Goal: Transaction & Acquisition: Download file/media

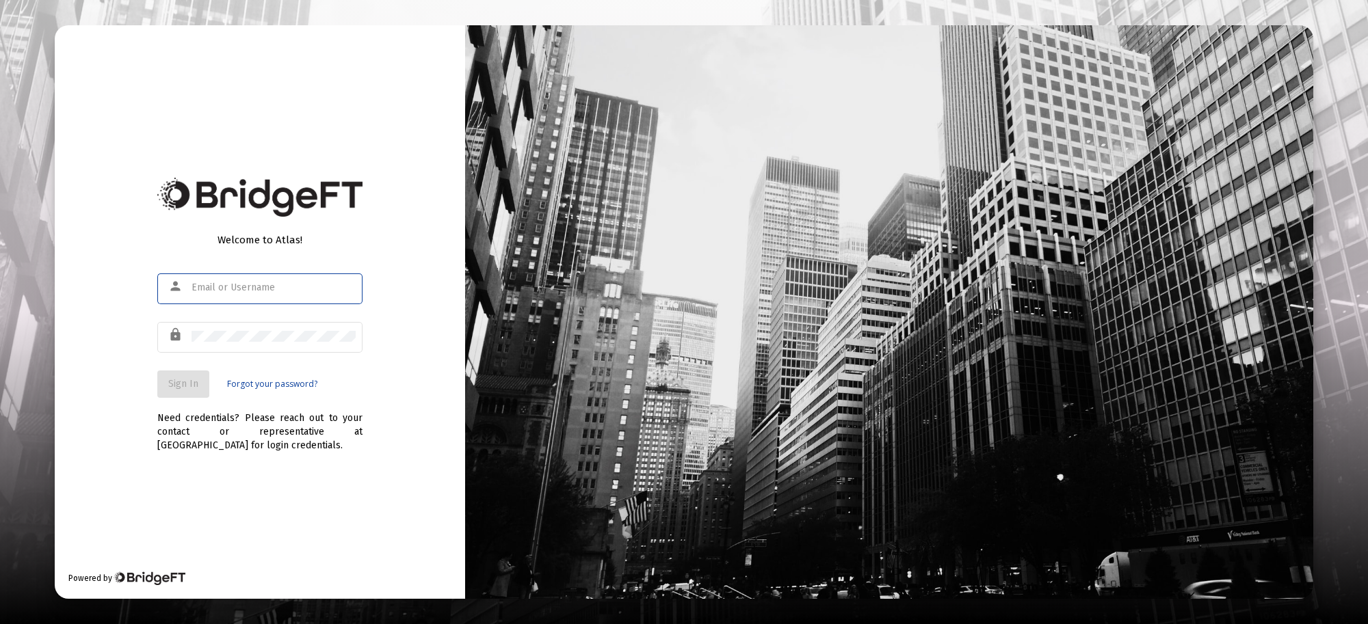
click at [229, 292] on input "text" at bounding box center [273, 287] width 164 height 11
type input "[PERSON_NAME][EMAIL_ADDRESS][PERSON_NAME][DOMAIN_NAME]"
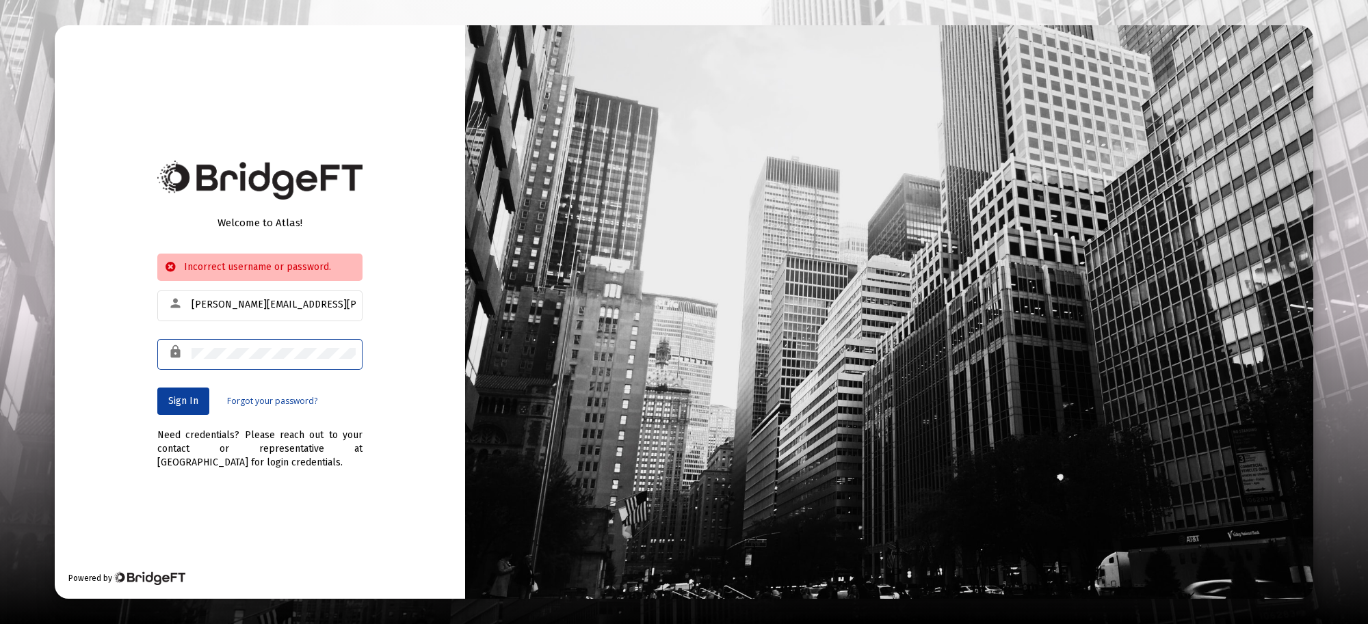
click at [0, 310] on div "Welcome to Atlas! Incorrect username or password. person [PERSON_NAME][EMAIL_AD…" at bounding box center [684, 312] width 1368 height 624
click at [28, 315] on div "Welcome to Atlas! Incorrect username or password. person [PERSON_NAME][EMAIL_AD…" at bounding box center [684, 312] width 1368 height 624
click at [0, 296] on div "Welcome to Atlas! Incorrect username or password. person [PERSON_NAME][EMAIL_AD…" at bounding box center [684, 312] width 1368 height 624
click at [261, 395] on link "Forgot your password?" at bounding box center [272, 402] width 90 height 14
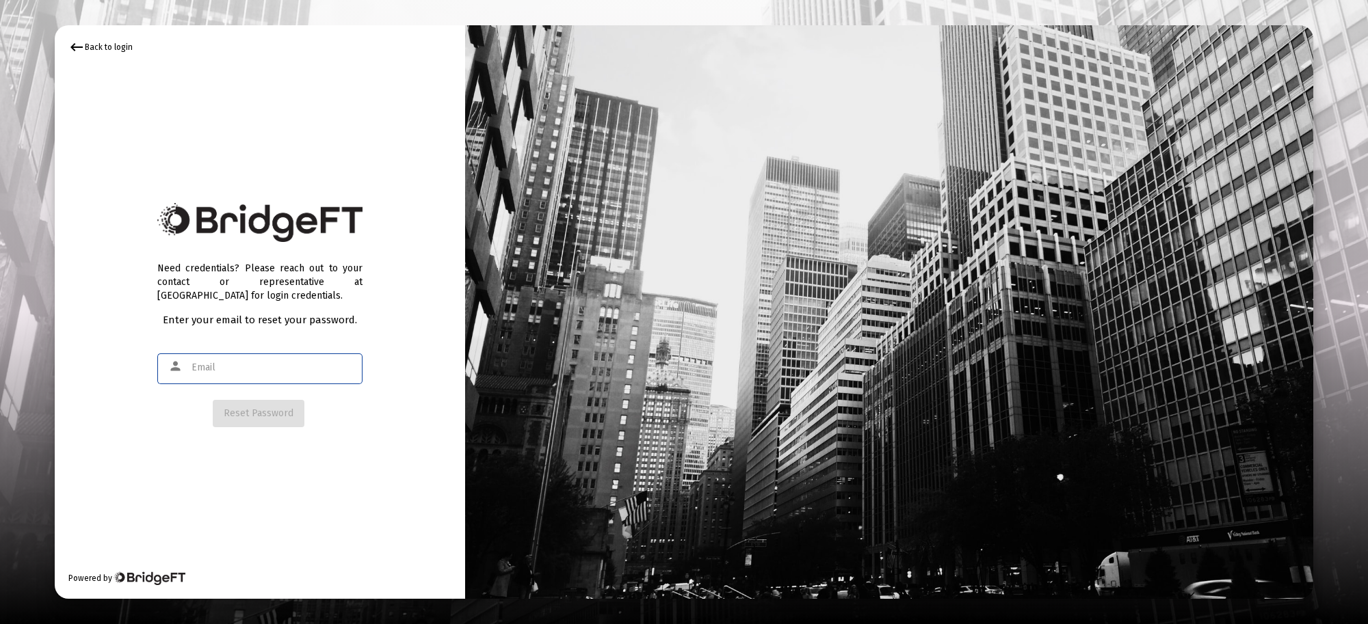
click at [325, 368] on input "text" at bounding box center [273, 367] width 164 height 11
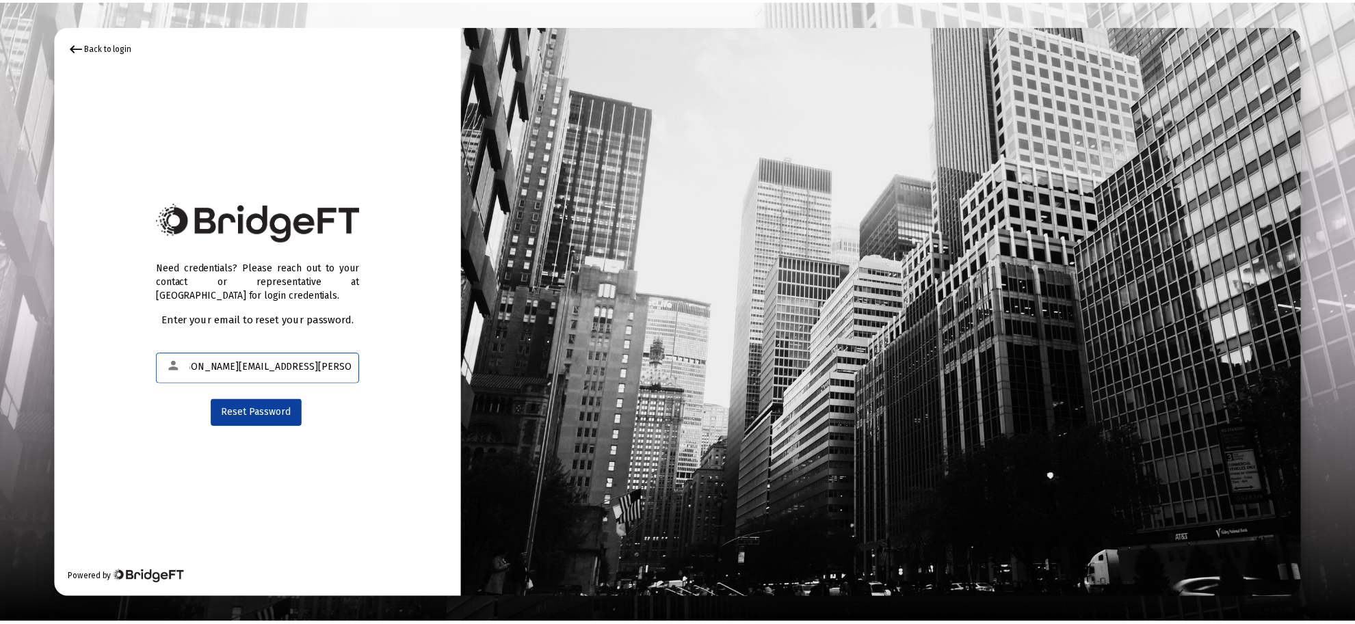
scroll to position [0, 34]
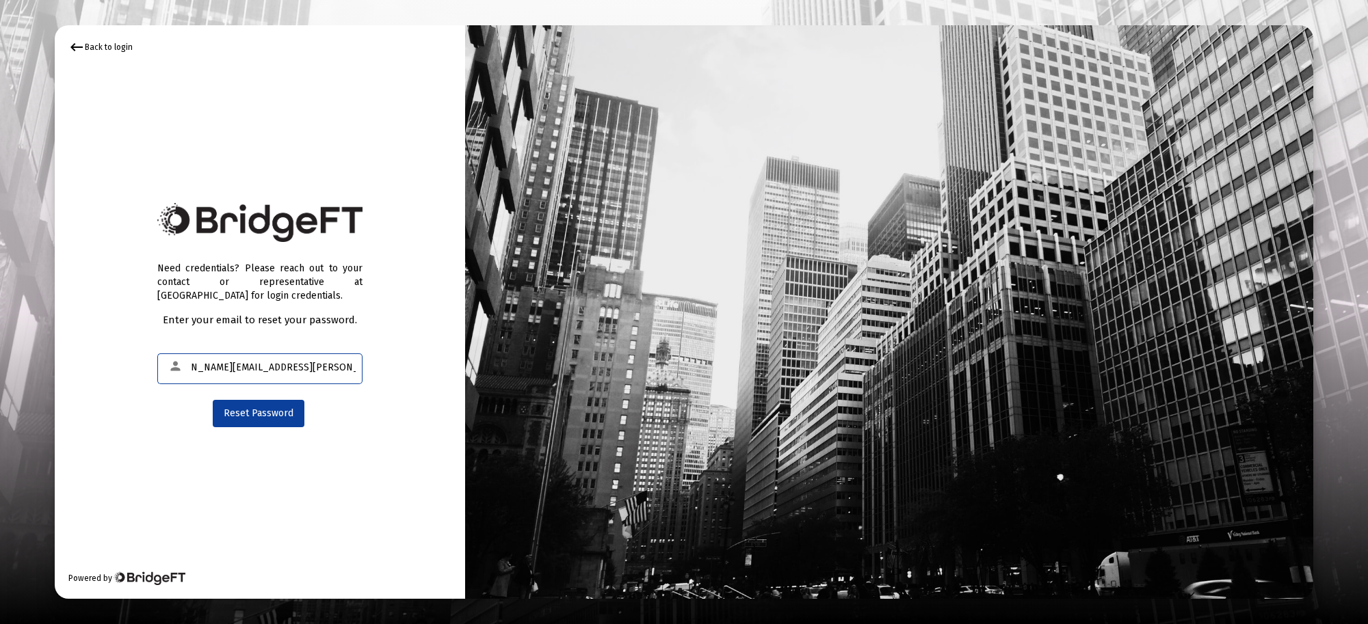
type input "[PERSON_NAME][EMAIL_ADDRESS][PERSON_NAME][DOMAIN_NAME]"
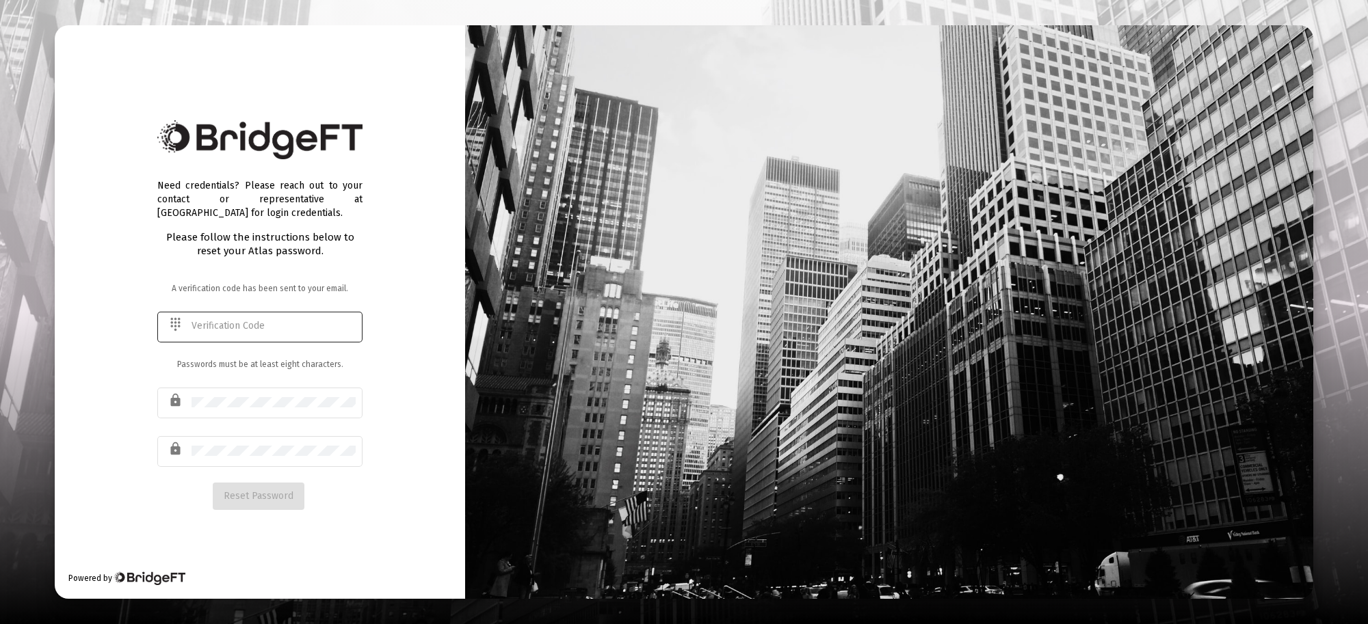
click at [219, 323] on input "text" at bounding box center [273, 326] width 164 height 11
type input "248210"
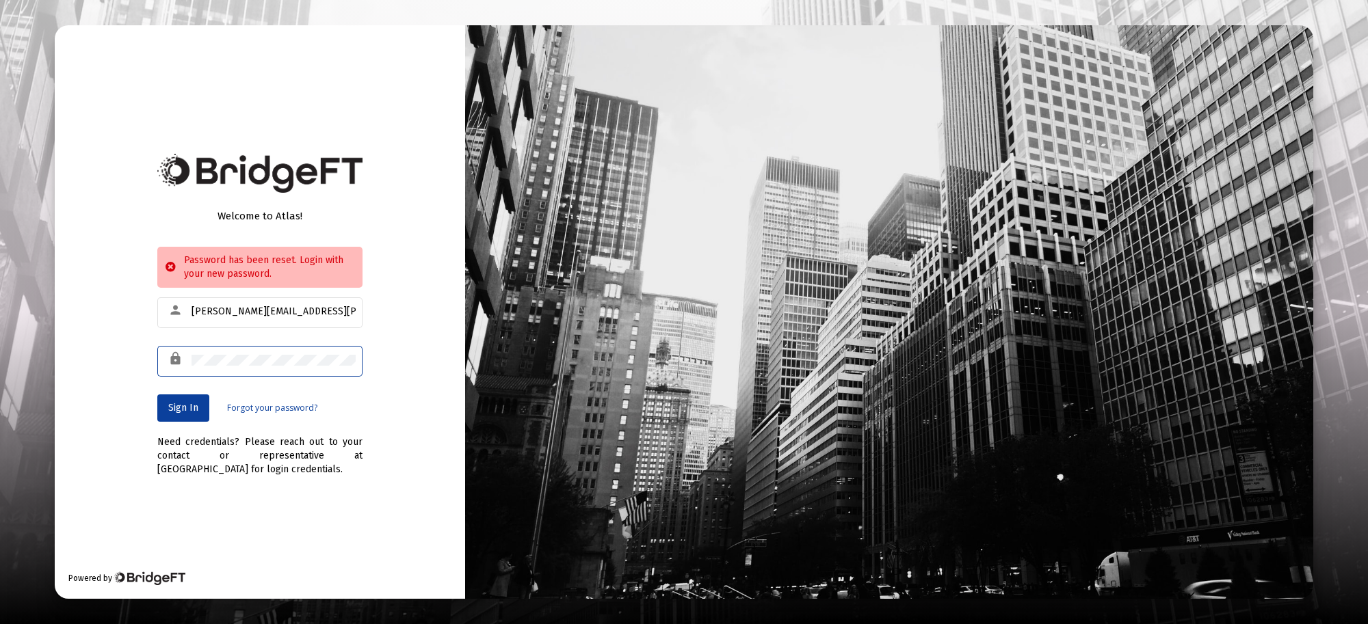
click at [18, 325] on div "Welcome to Atlas! Password has been reset. Login with your new password. person…" at bounding box center [684, 312] width 1368 height 624
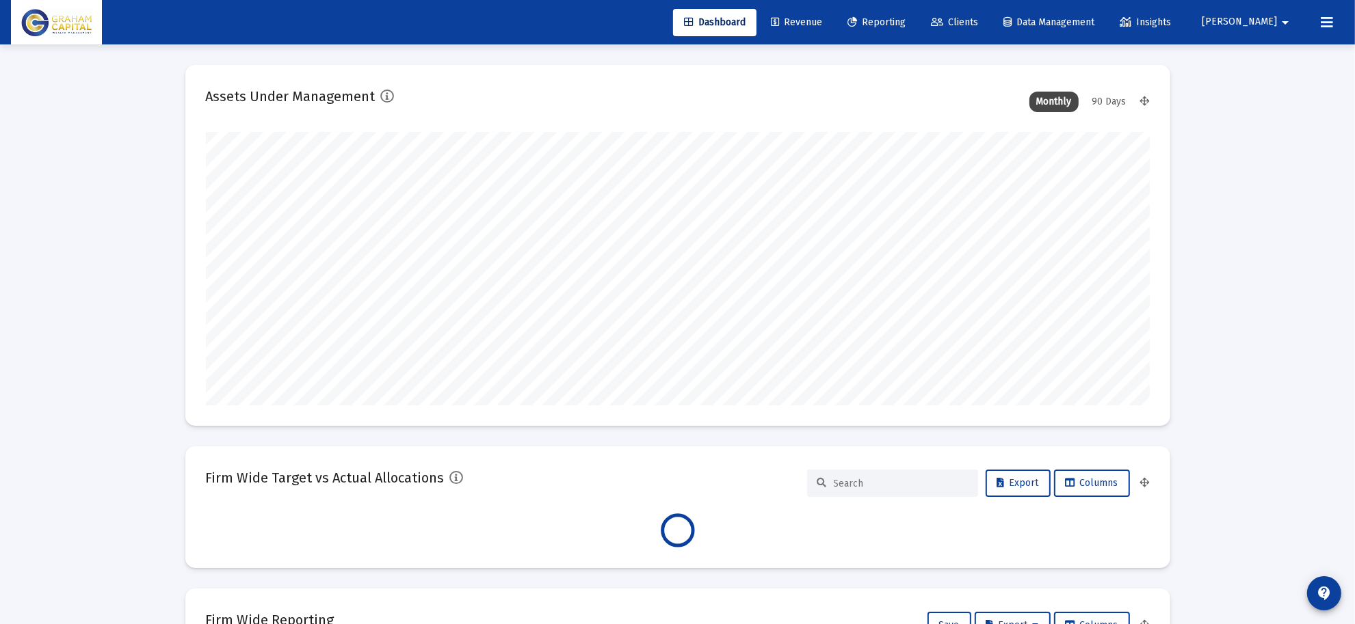
scroll to position [274, 508]
type input "[DATE]"
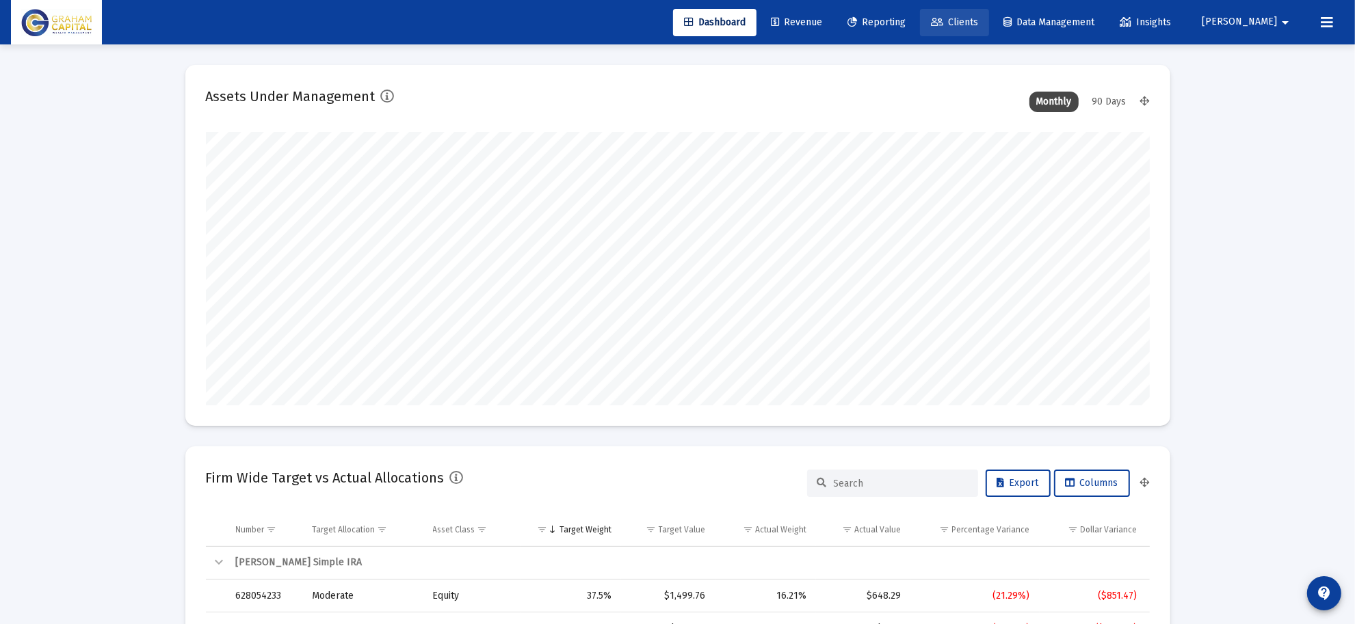
click at [989, 27] on link "Clients" at bounding box center [954, 22] width 69 height 27
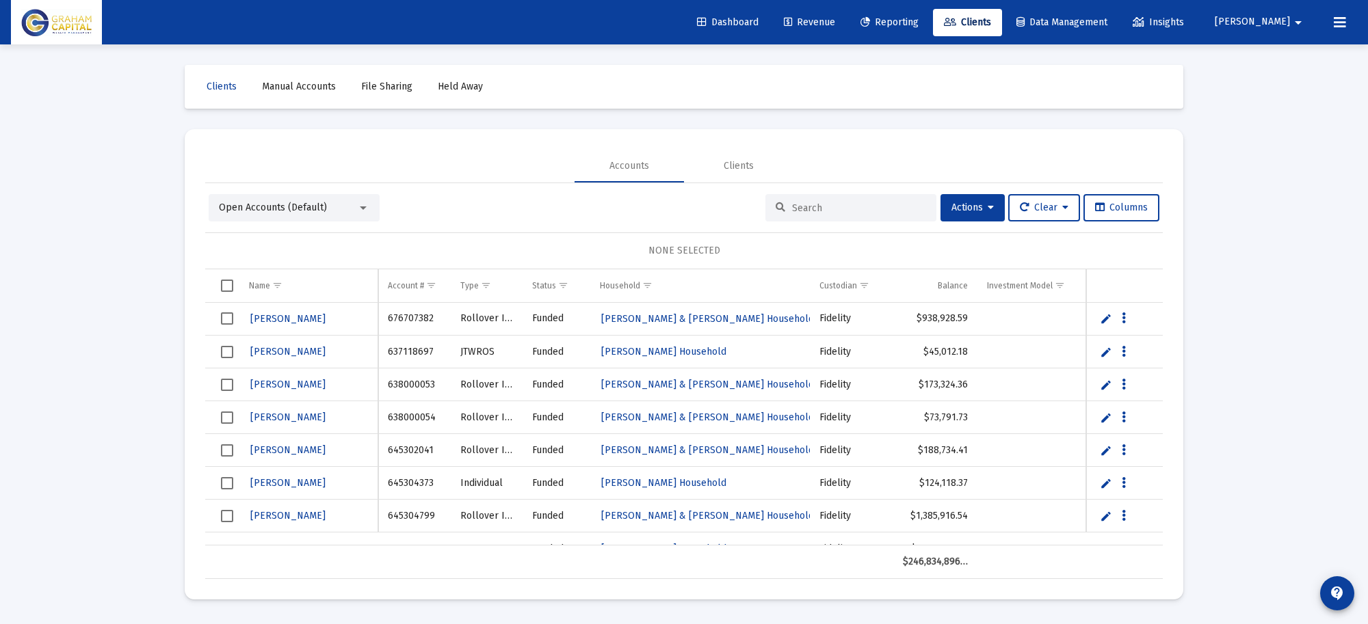
click at [904, 14] on link "Reporting" at bounding box center [889, 22] width 80 height 27
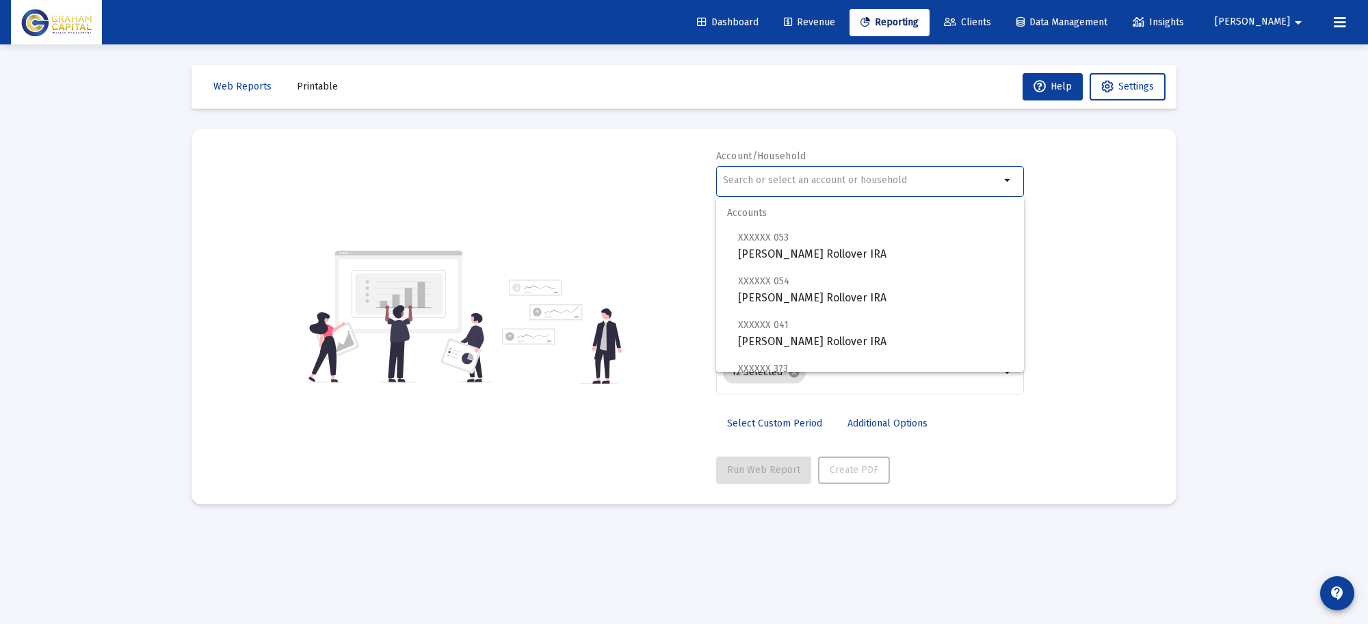
click at [760, 178] on input "text" at bounding box center [861, 180] width 277 height 11
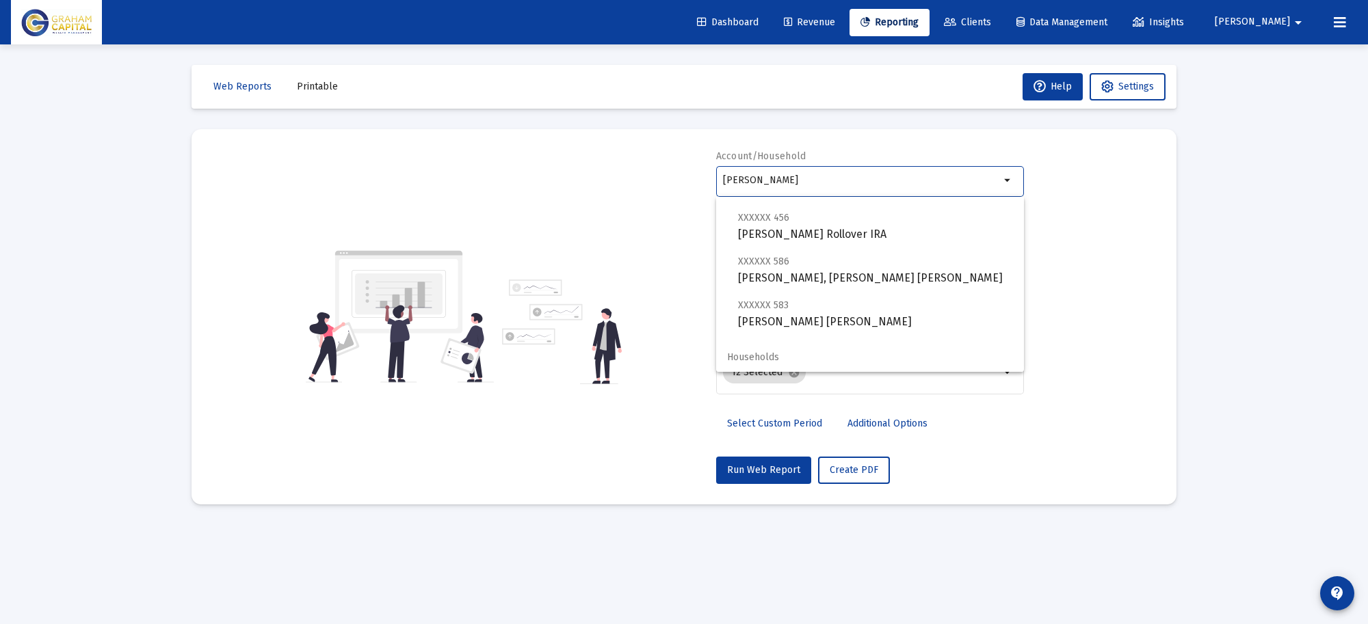
scroll to position [98, 0]
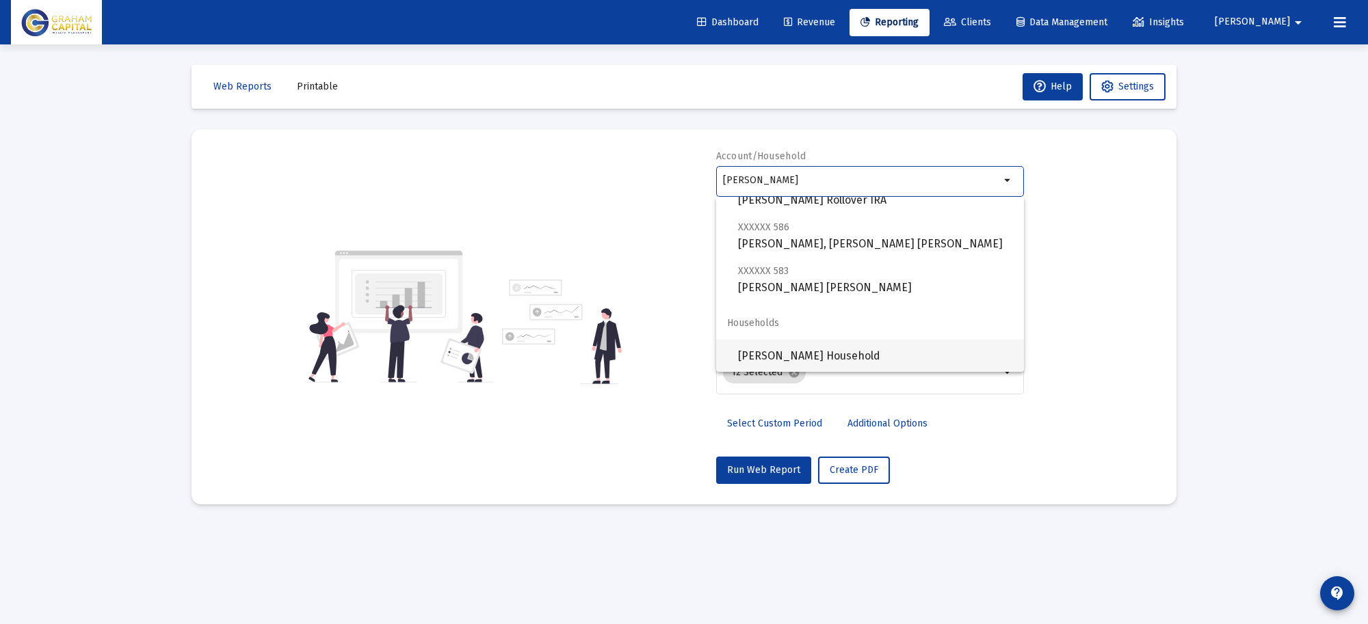
click at [840, 349] on span "[PERSON_NAME] Household" at bounding box center [875, 356] width 275 height 33
type input "[PERSON_NAME] Household"
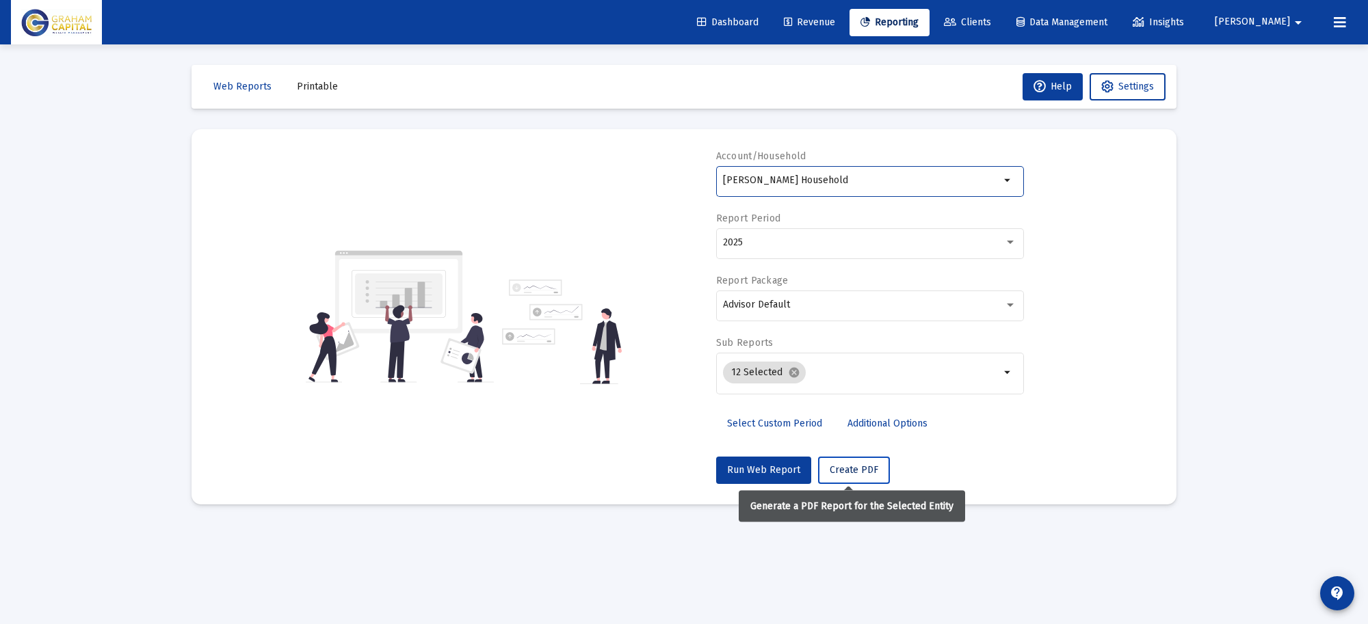
click at [846, 473] on span "Create PDF" at bounding box center [854, 470] width 49 height 12
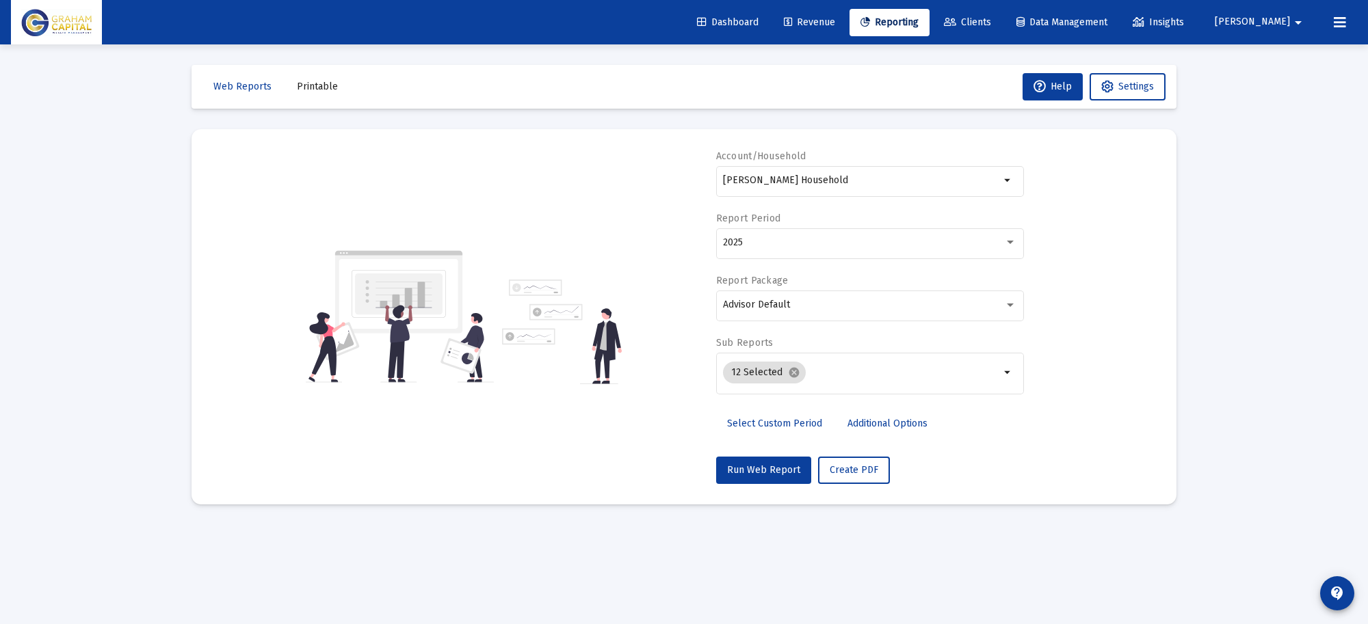
click at [302, 83] on span "Printable" at bounding box center [317, 87] width 41 height 12
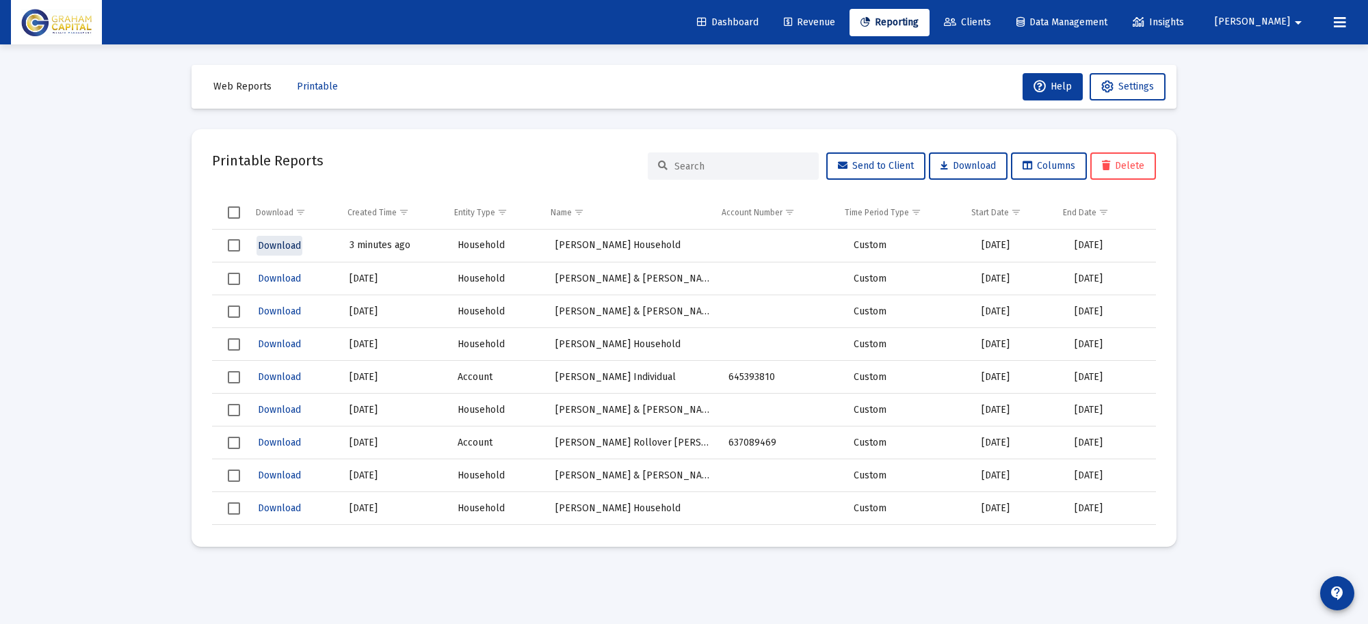
click at [289, 241] on span "Download" at bounding box center [279, 246] width 43 height 12
click at [287, 243] on span "Download" at bounding box center [279, 246] width 43 height 12
